Goal: Obtain resource: Download file/media

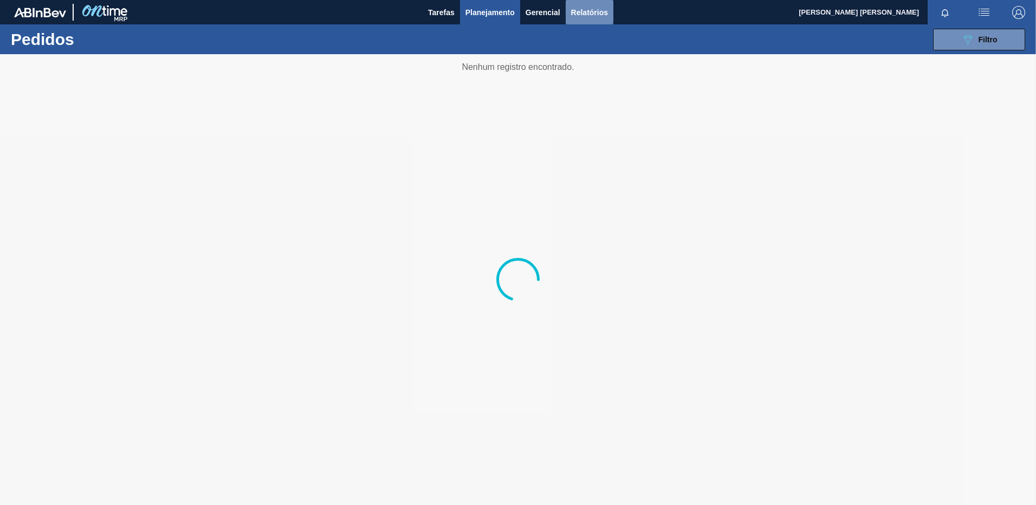
click at [599, 11] on span "Relatórios" at bounding box center [589, 12] width 37 height 13
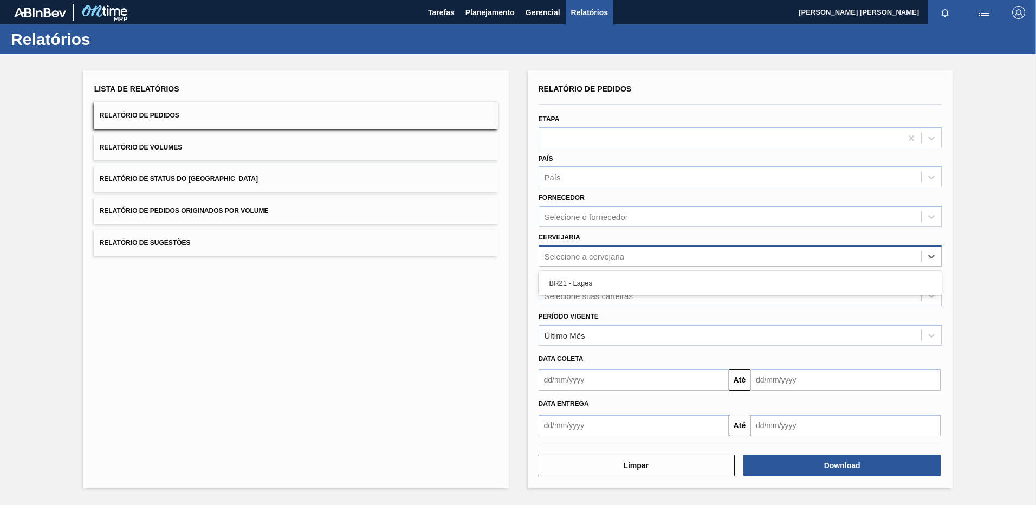
click at [564, 260] on div "Selecione a cervejaria" at bounding box center [584, 255] width 80 height 9
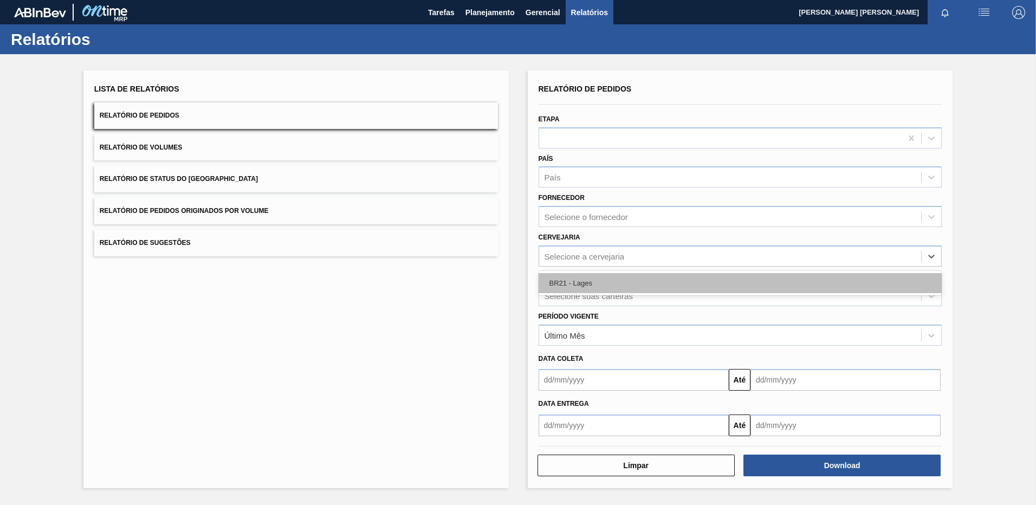
click at [566, 287] on div "BR21 - Lages" at bounding box center [740, 283] width 404 height 20
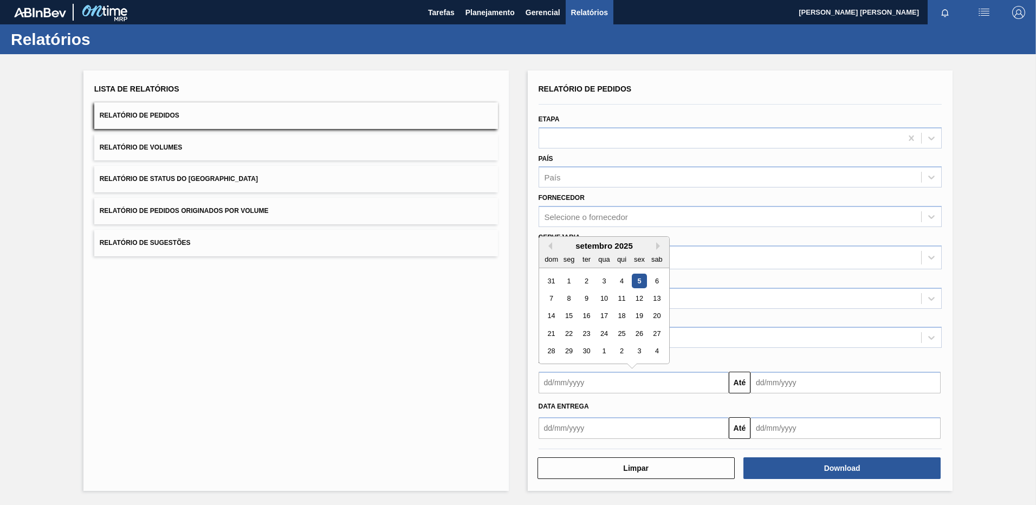
click at [571, 384] on input "text" at bounding box center [633, 383] width 190 height 22
click at [549, 250] on div "dom seg ter qua qui sex sab" at bounding box center [604, 258] width 130 height 17
click at [550, 245] on button "Previous Month" at bounding box center [548, 246] width 8 height 8
click at [571, 354] on div "25" at bounding box center [568, 351] width 15 height 15
type input "[DATE]"
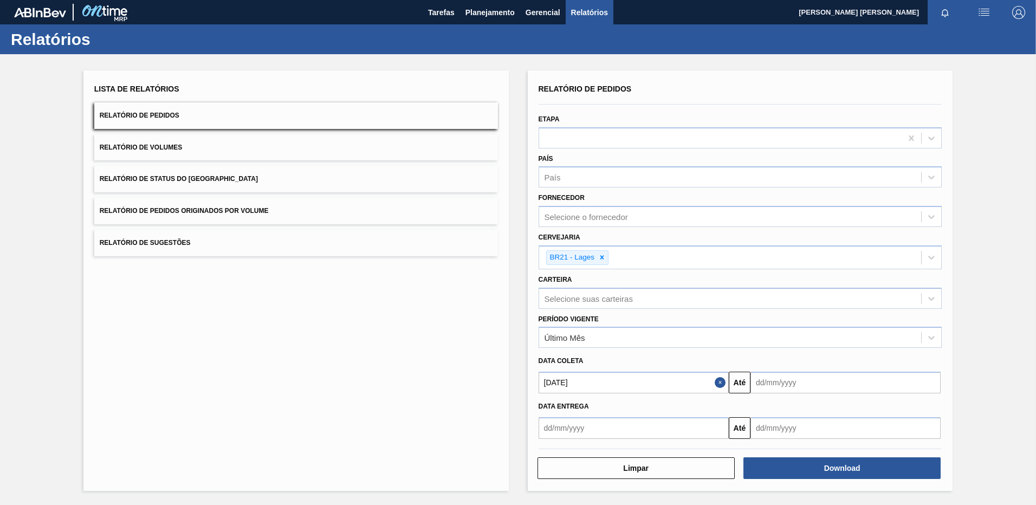
click at [551, 424] on input "text" at bounding box center [633, 428] width 190 height 22
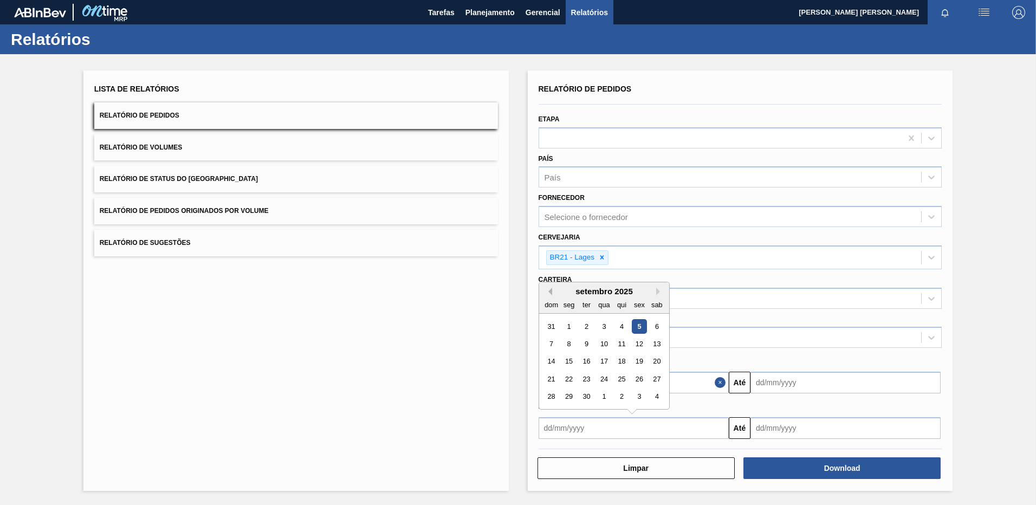
click at [551, 290] on button "Previous Month" at bounding box center [548, 292] width 8 height 8
click at [568, 401] on div "25" at bounding box center [568, 396] width 15 height 15
type input "[DATE]"
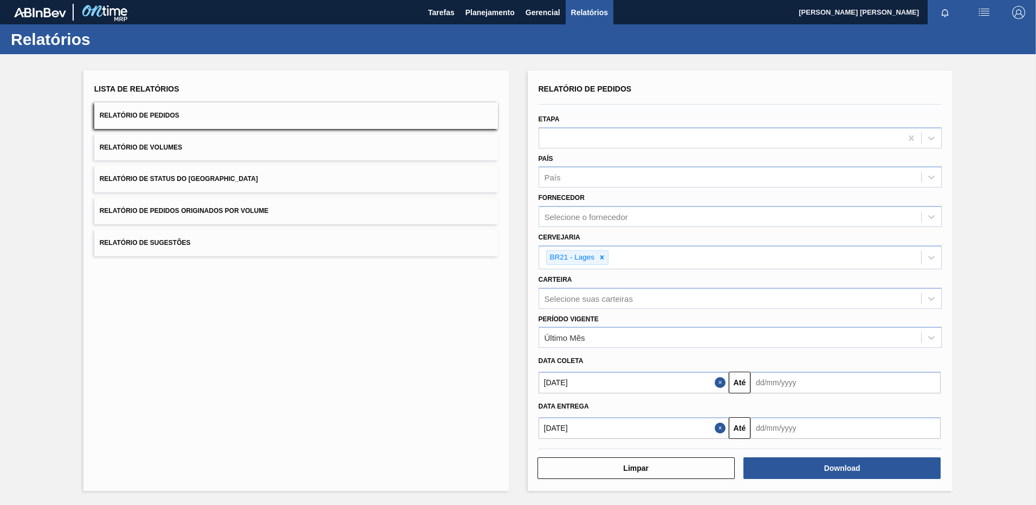
click at [775, 386] on input "text" at bounding box center [845, 383] width 190 height 22
click at [803, 351] on div "30" at bounding box center [798, 351] width 15 height 15
type input "[DATE]"
click at [792, 431] on input "text" at bounding box center [845, 428] width 190 height 22
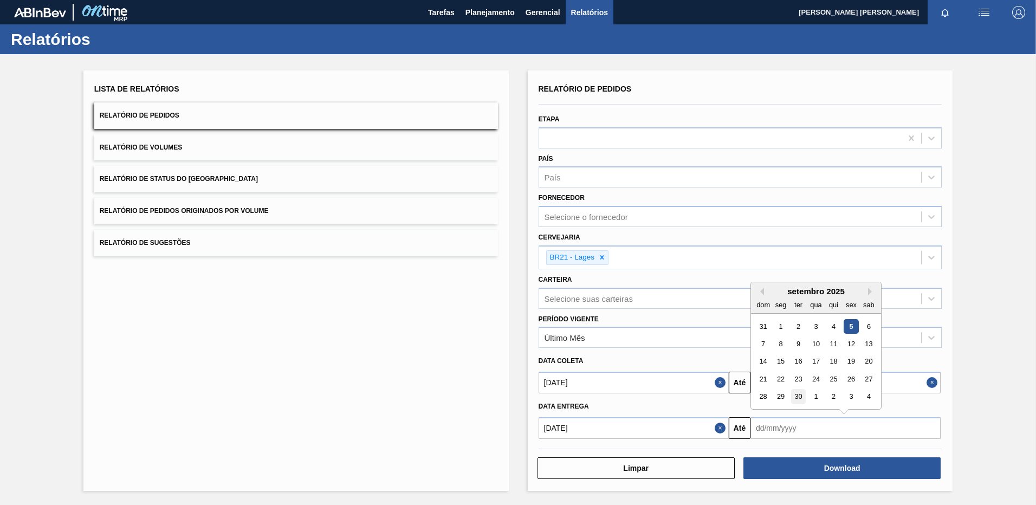
click at [794, 393] on div "30" at bounding box center [798, 396] width 15 height 15
type input "[DATE]"
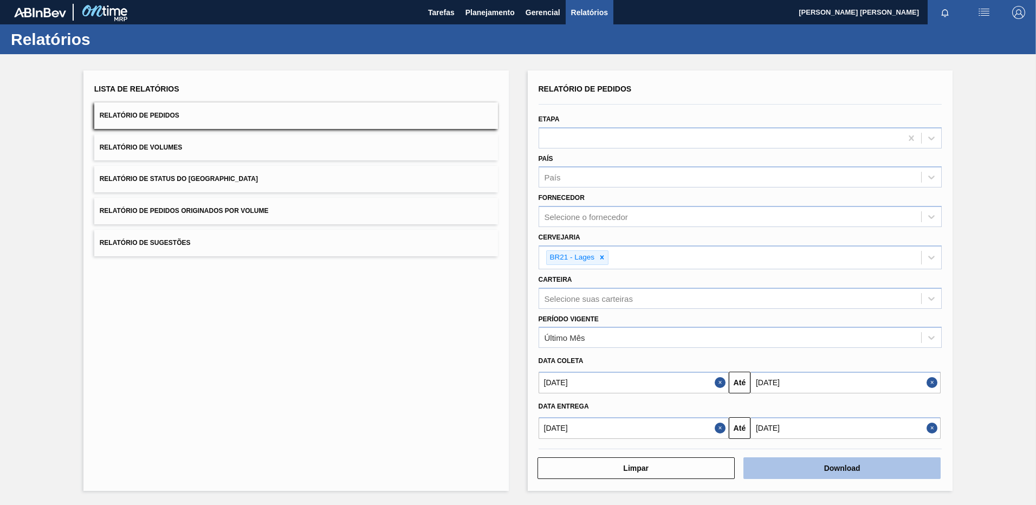
click at [795, 475] on button "Download" at bounding box center [841, 468] width 197 height 22
